Goal: Information Seeking & Learning: Learn about a topic

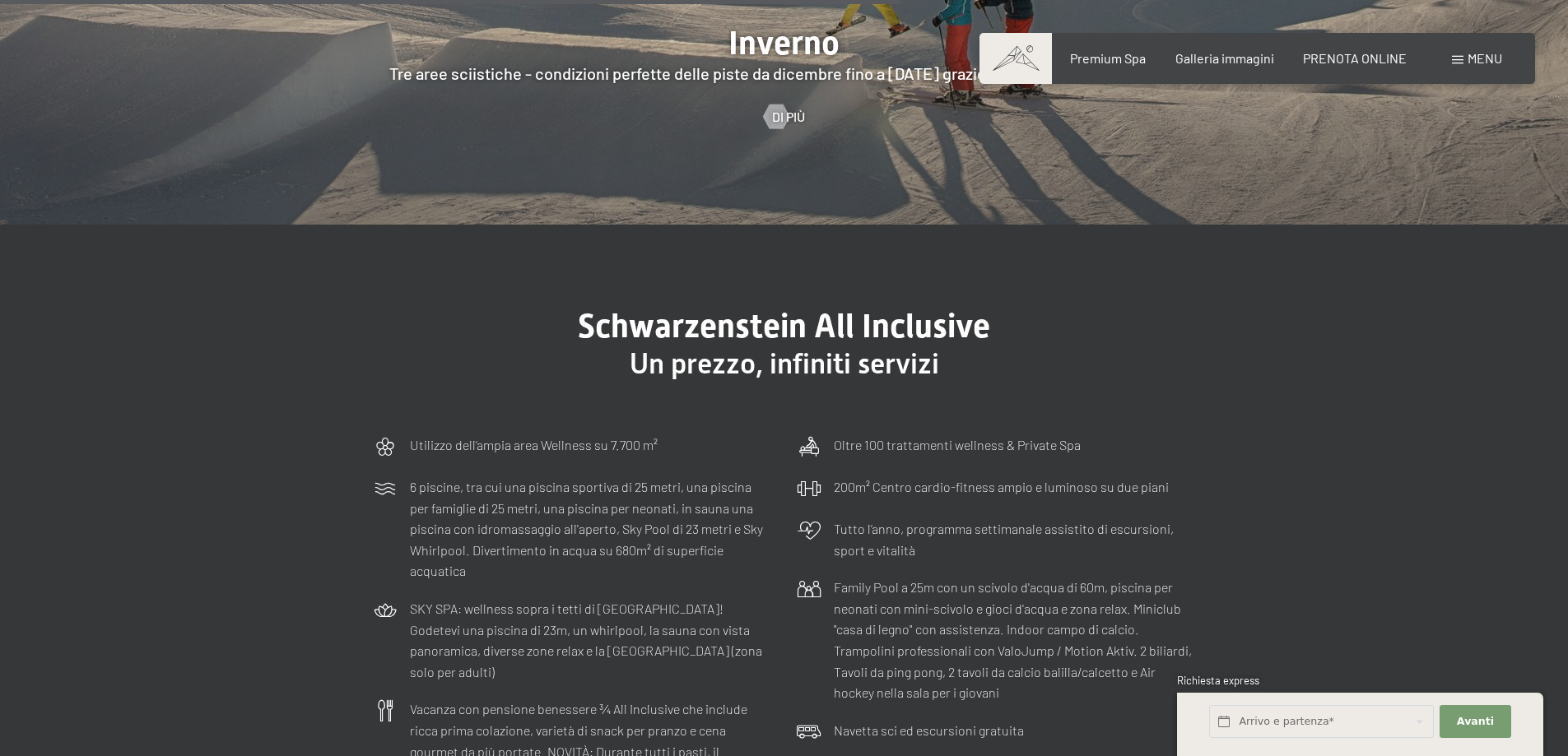
scroll to position [4773, 0]
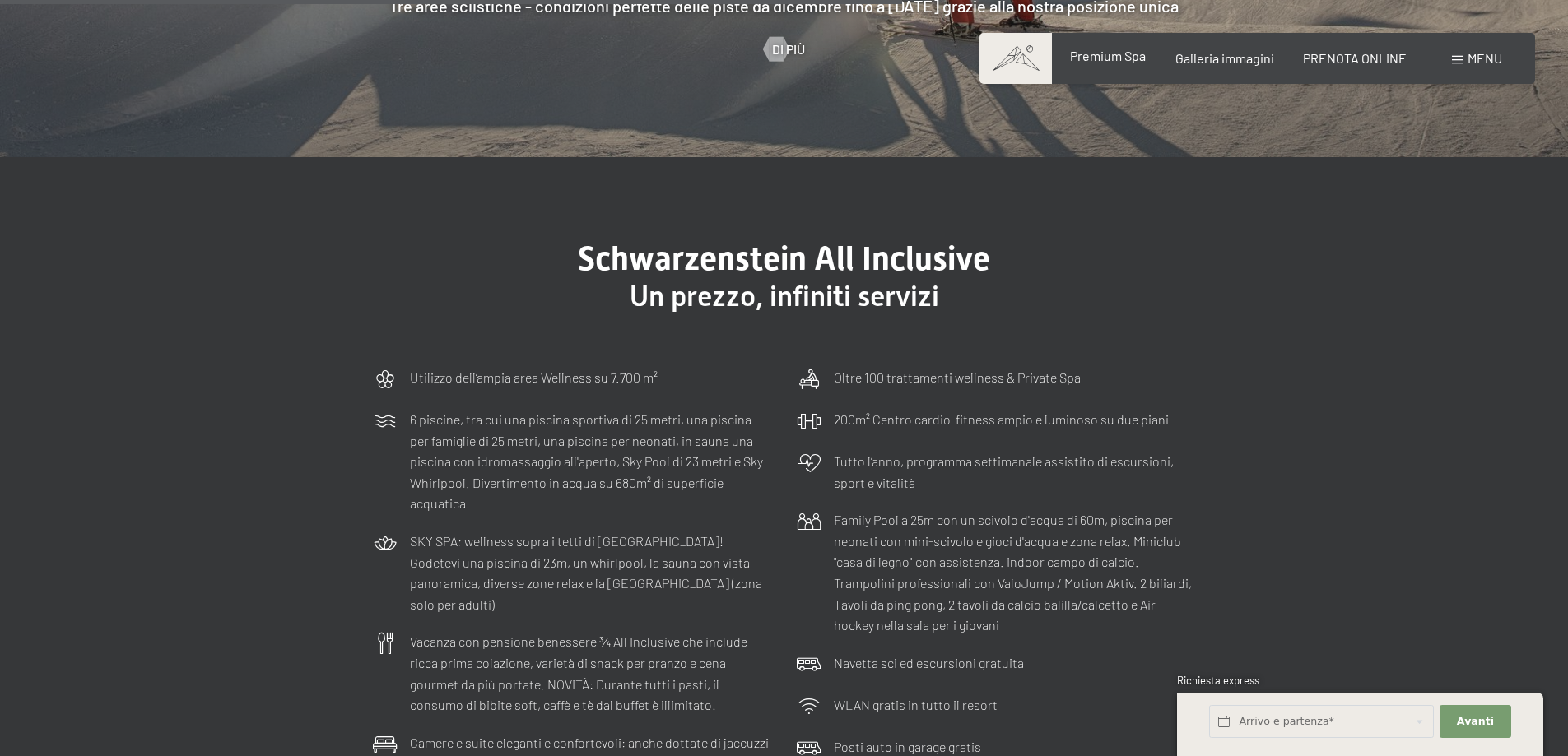
click at [1125, 48] on span "Premium Spa" at bounding box center [1107, 55] width 75 height 16
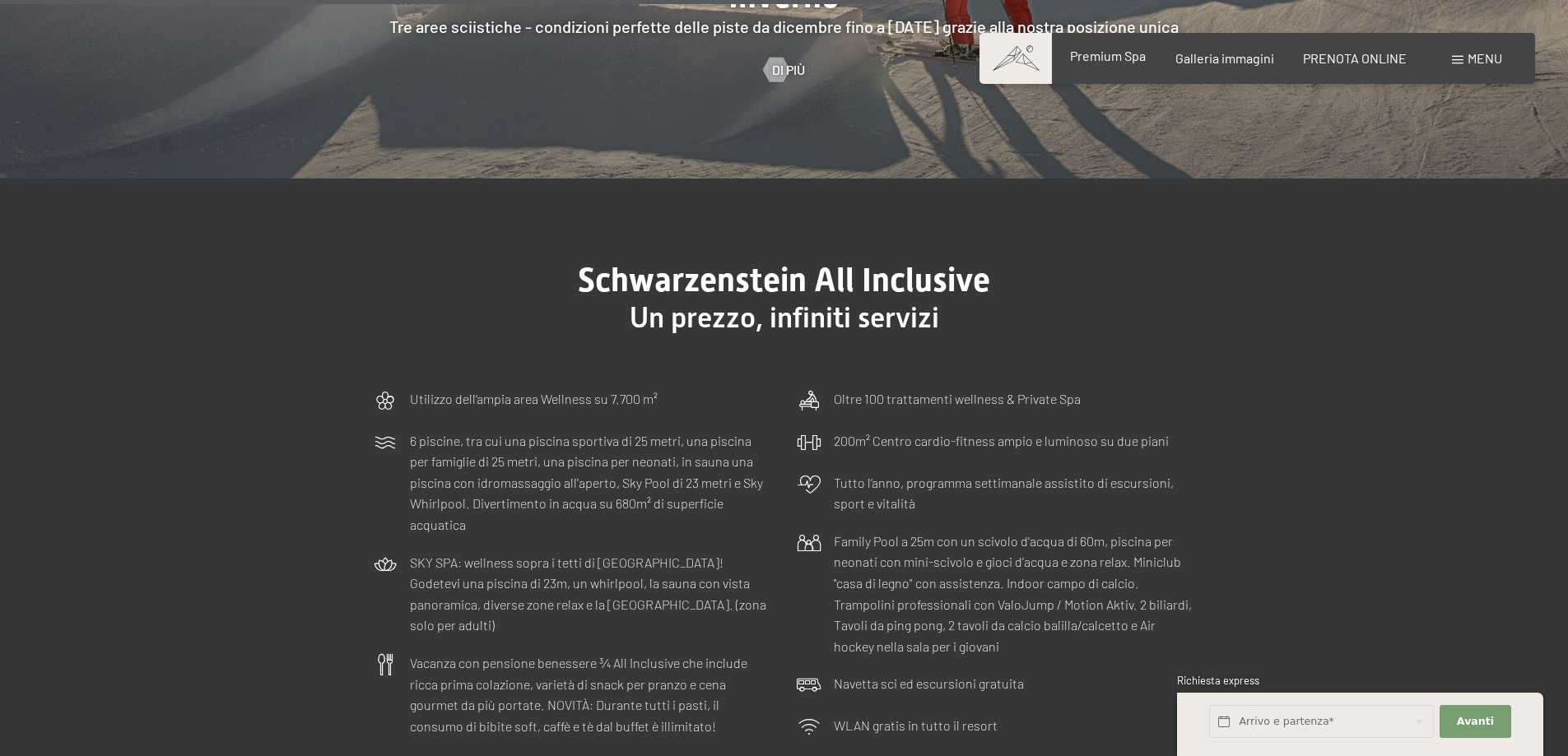
scroll to position [4753, 0]
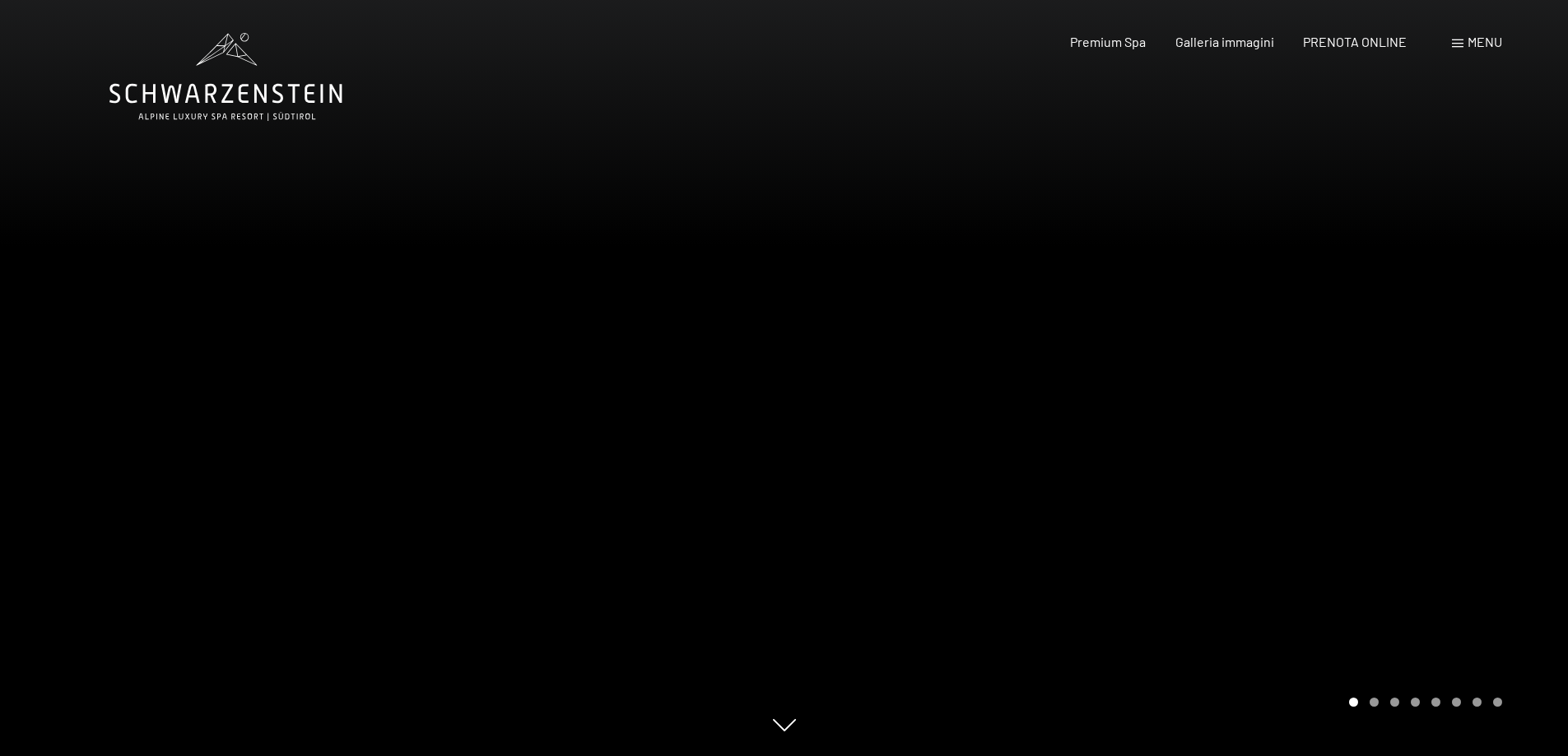
click at [1377, 708] on div at bounding box center [1176, 378] width 784 height 756
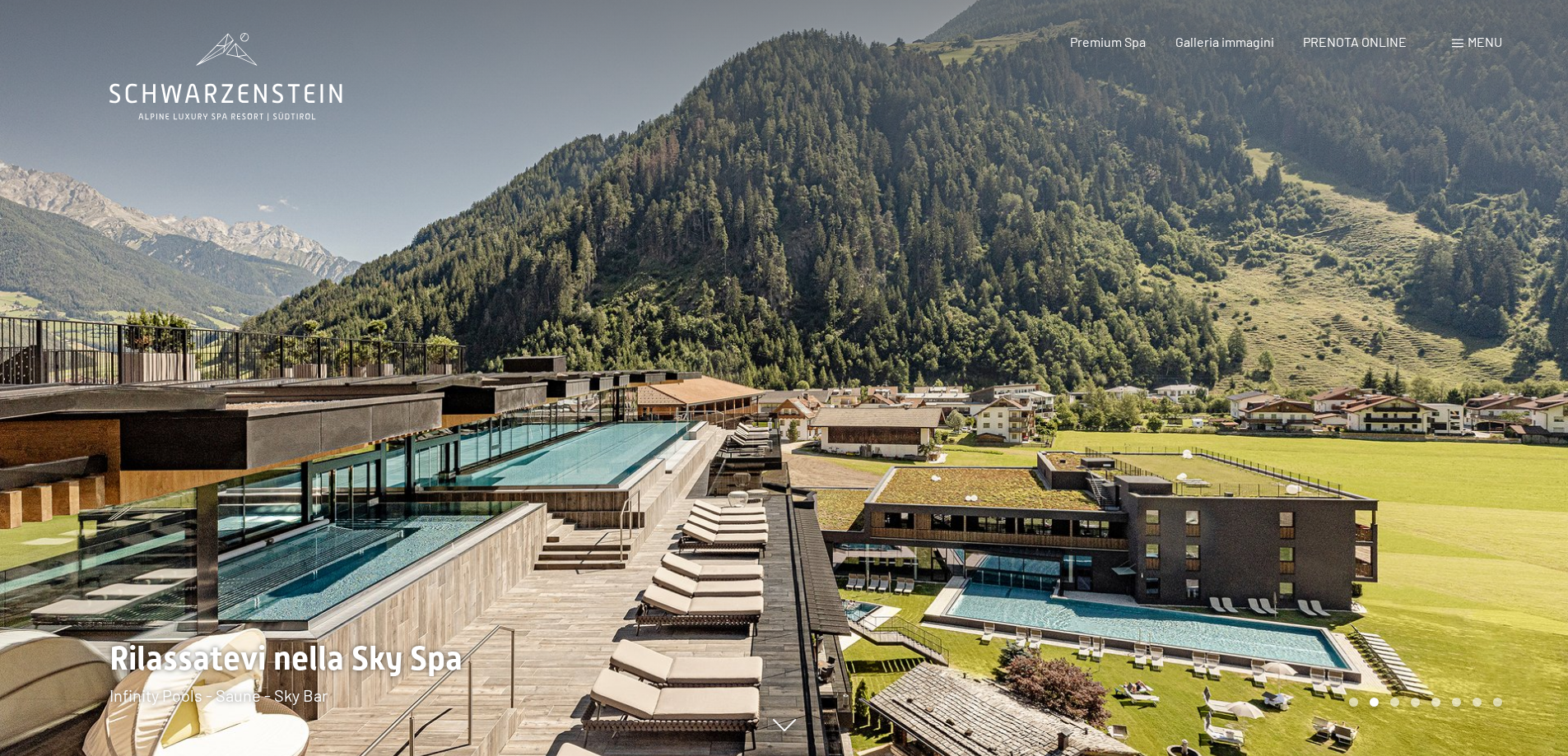
click at [1395, 707] on div at bounding box center [1176, 378] width 784 height 756
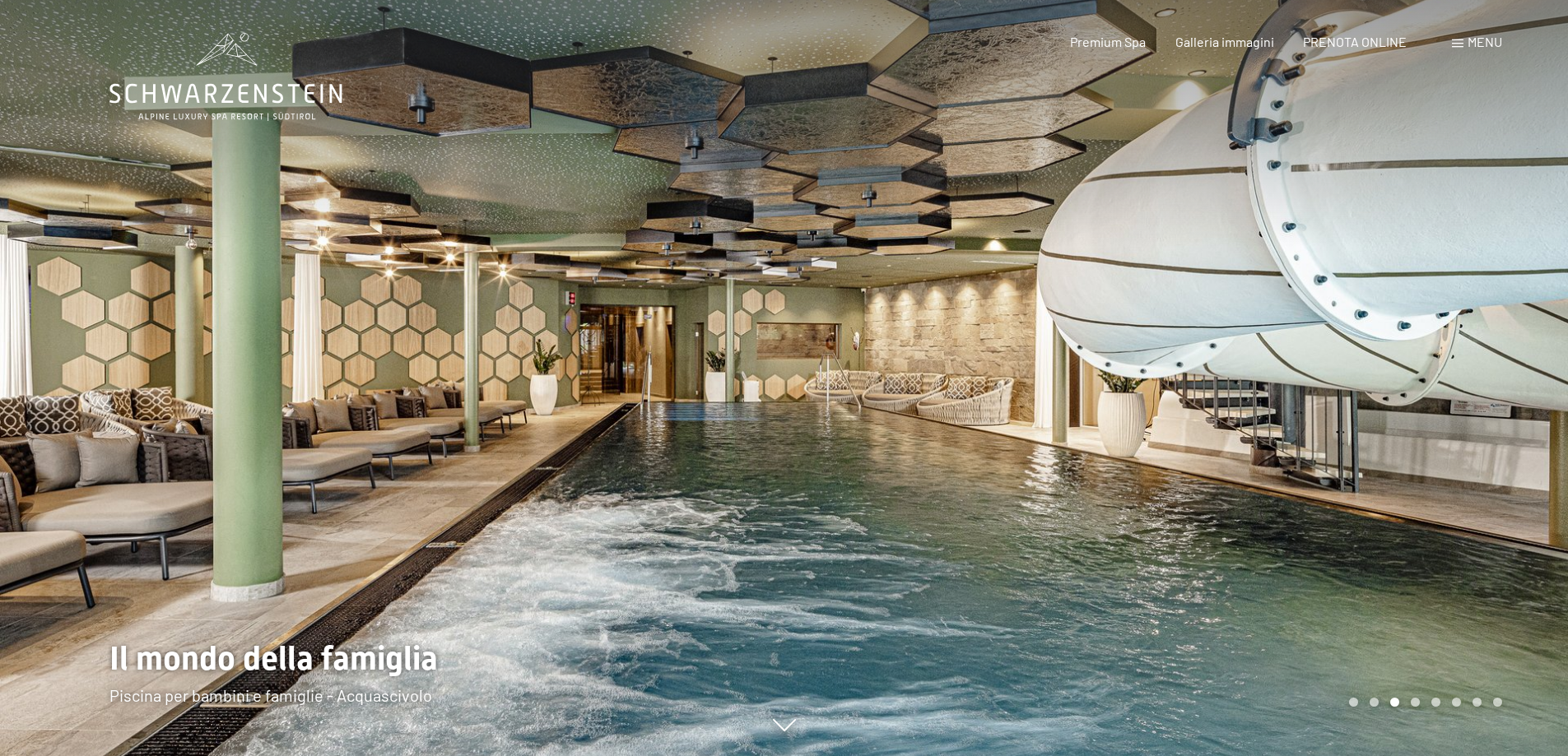
click at [1412, 702] on div "Carousel Page 4" at bounding box center [1415, 703] width 9 height 9
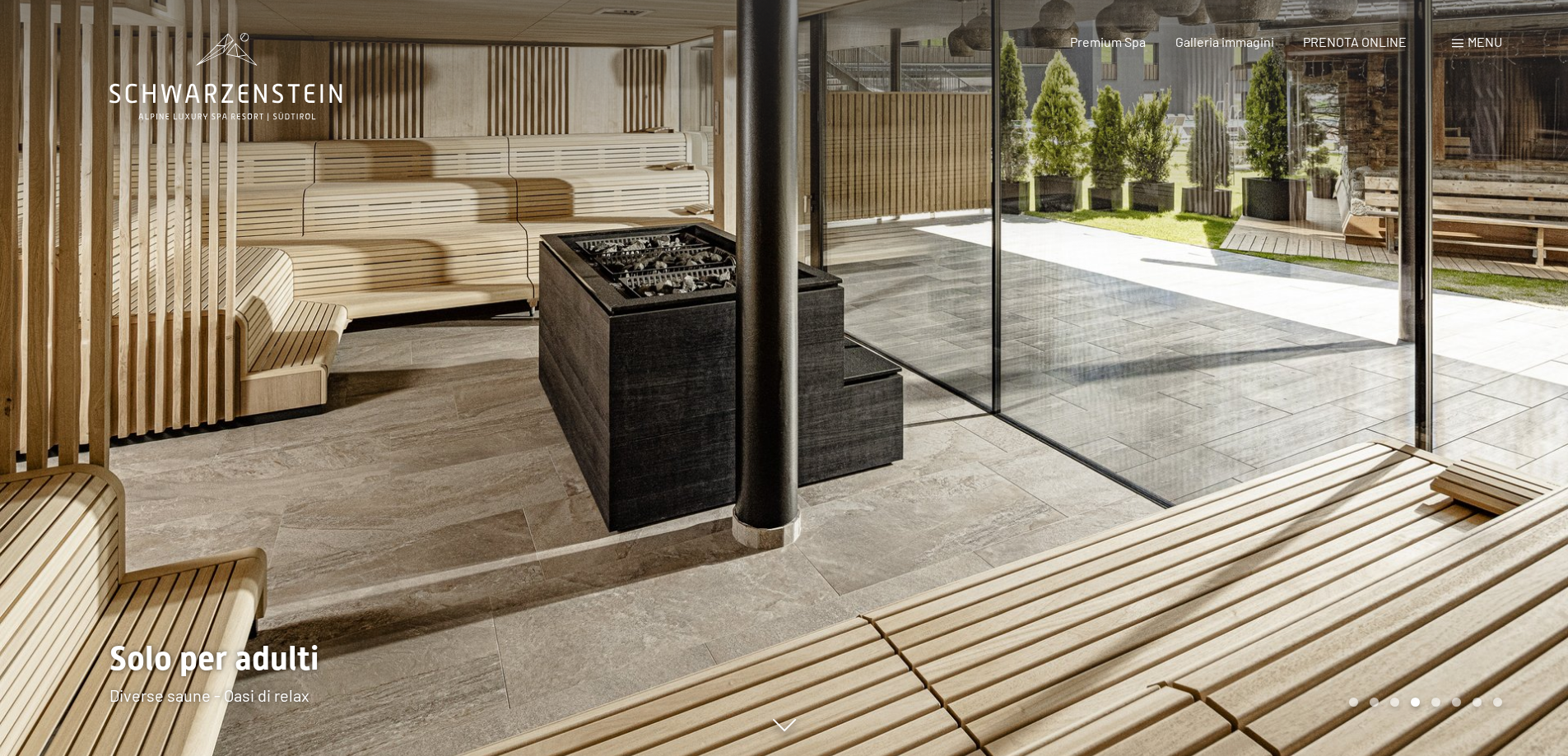
click at [1429, 706] on div "Carousel Pagination" at bounding box center [1423, 703] width 159 height 9
click at [1432, 706] on div "Carousel Page 5" at bounding box center [1436, 703] width 9 height 9
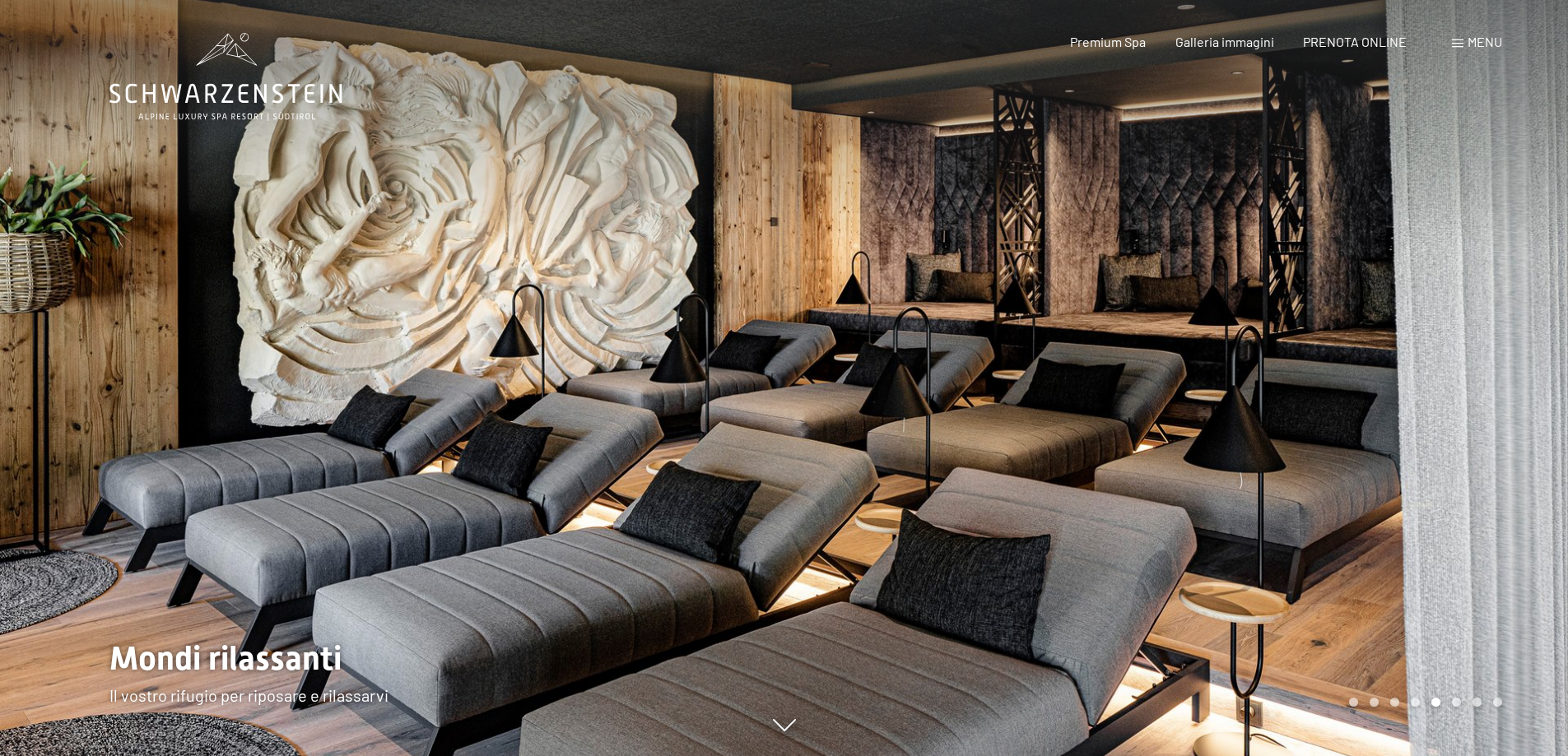
click at [1457, 706] on div "Carousel Page 6" at bounding box center [1456, 703] width 9 height 9
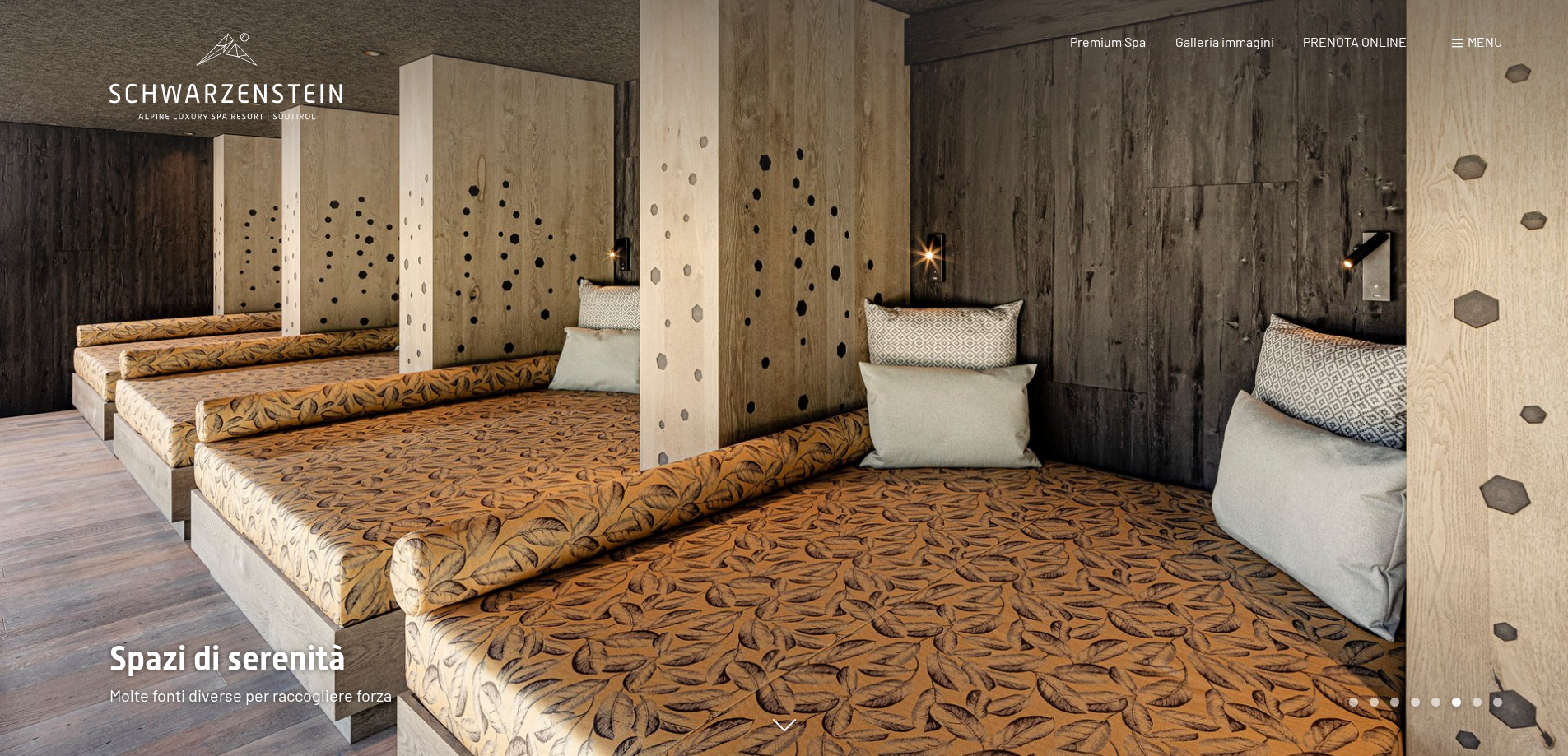
click at [1467, 708] on div at bounding box center [1176, 378] width 784 height 756
